Goal: Information Seeking & Learning: Learn about a topic

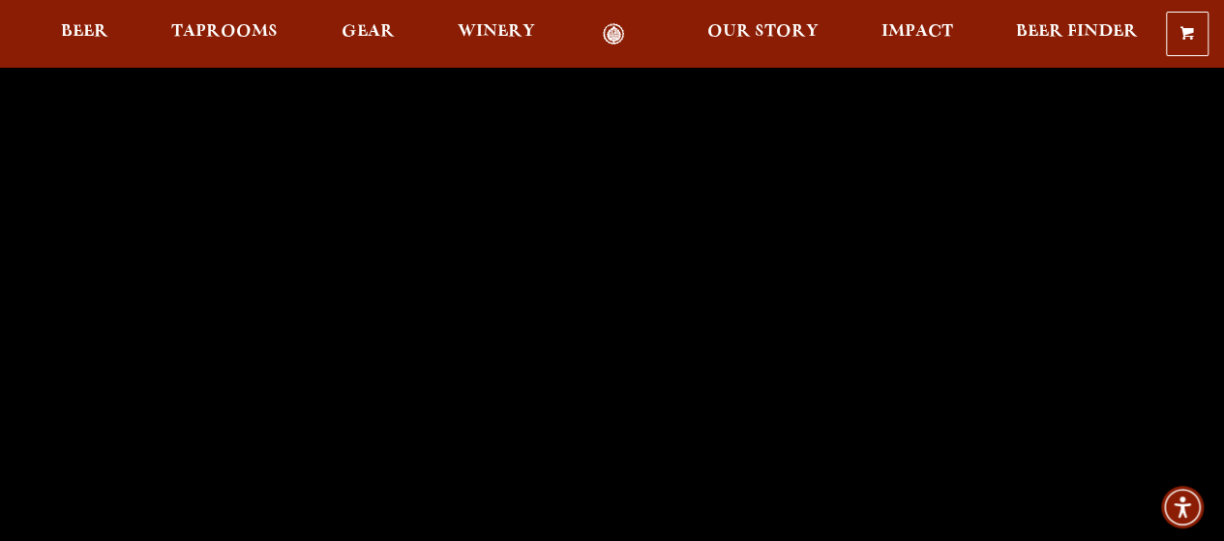
scroll to position [194, 0]
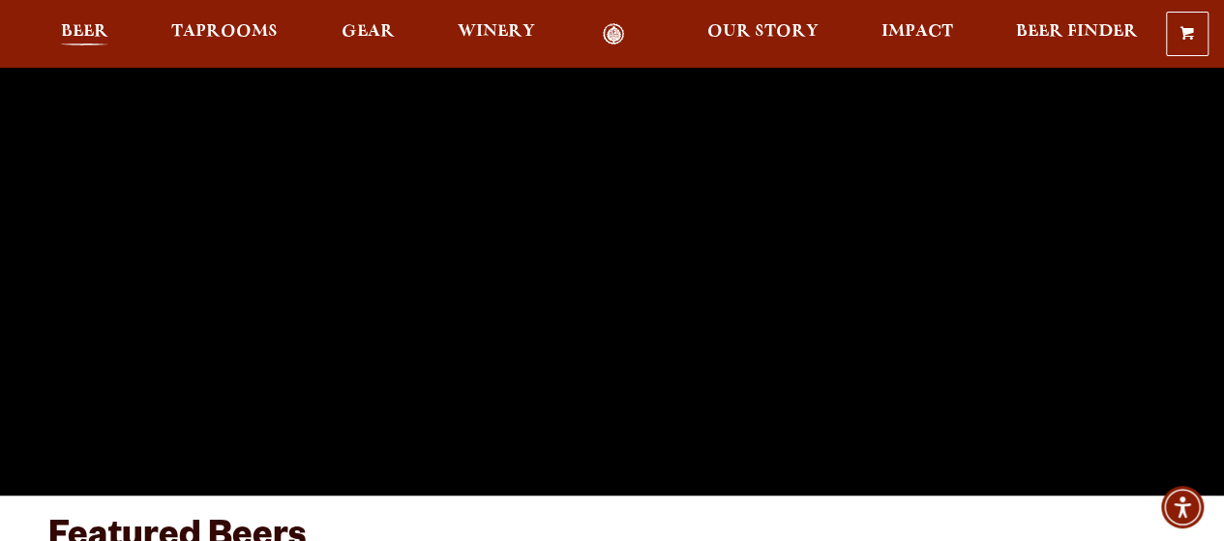
click at [91, 34] on span "Beer" at bounding box center [84, 31] width 47 height 15
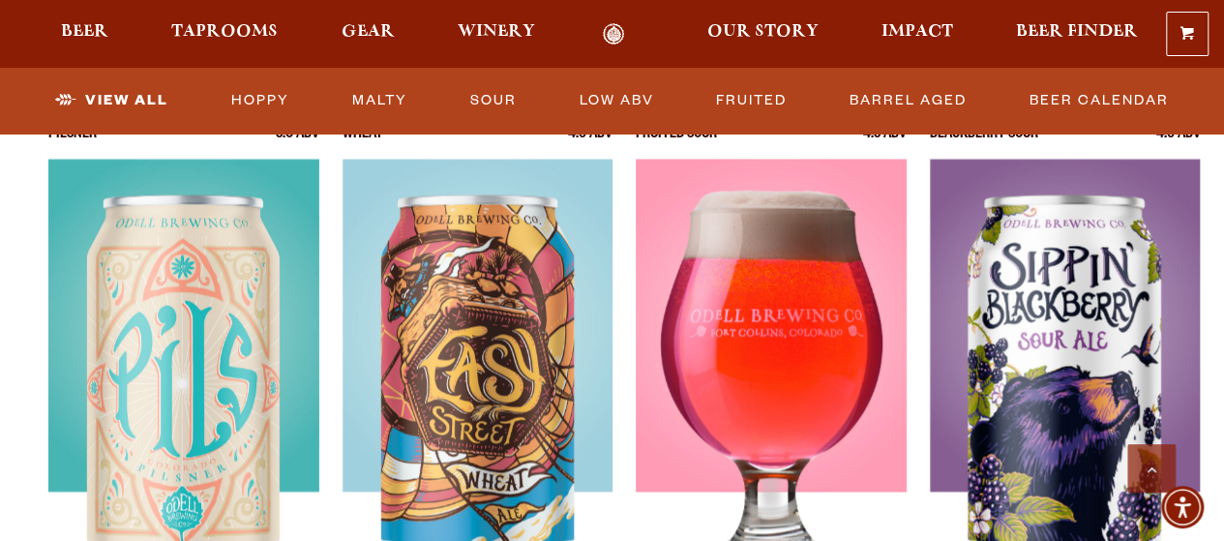
scroll to position [1451, 0]
click at [718, 347] on img at bounding box center [771, 401] width 271 height 484
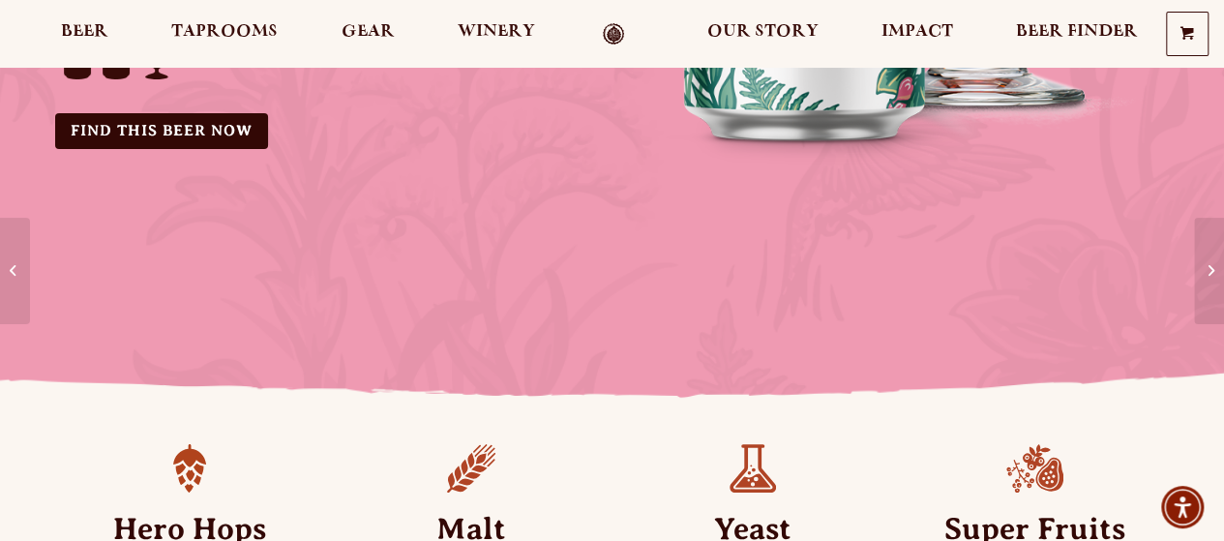
scroll to position [387, 0]
